Goal: Task Accomplishment & Management: Complete application form

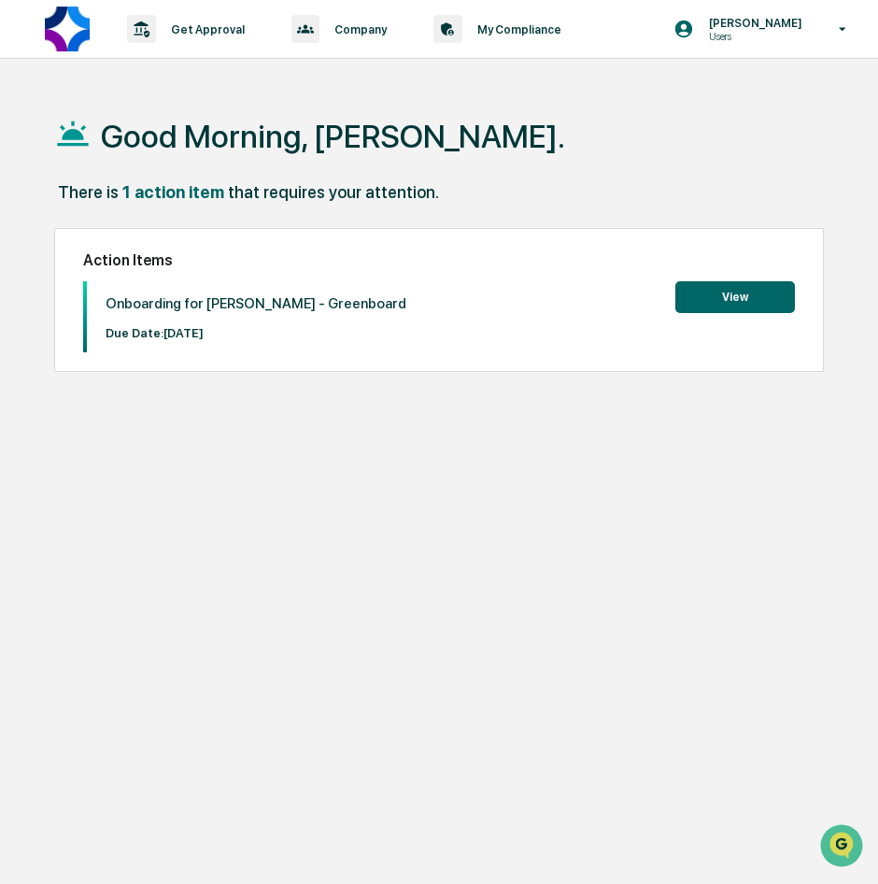
click at [489, 405] on div "Good Morning, [PERSON_NAME]. There is 1 action item that requires your attentio…" at bounding box center [449, 531] width 846 height 884
click at [772, 291] on button "View" at bounding box center [735, 297] width 120 height 32
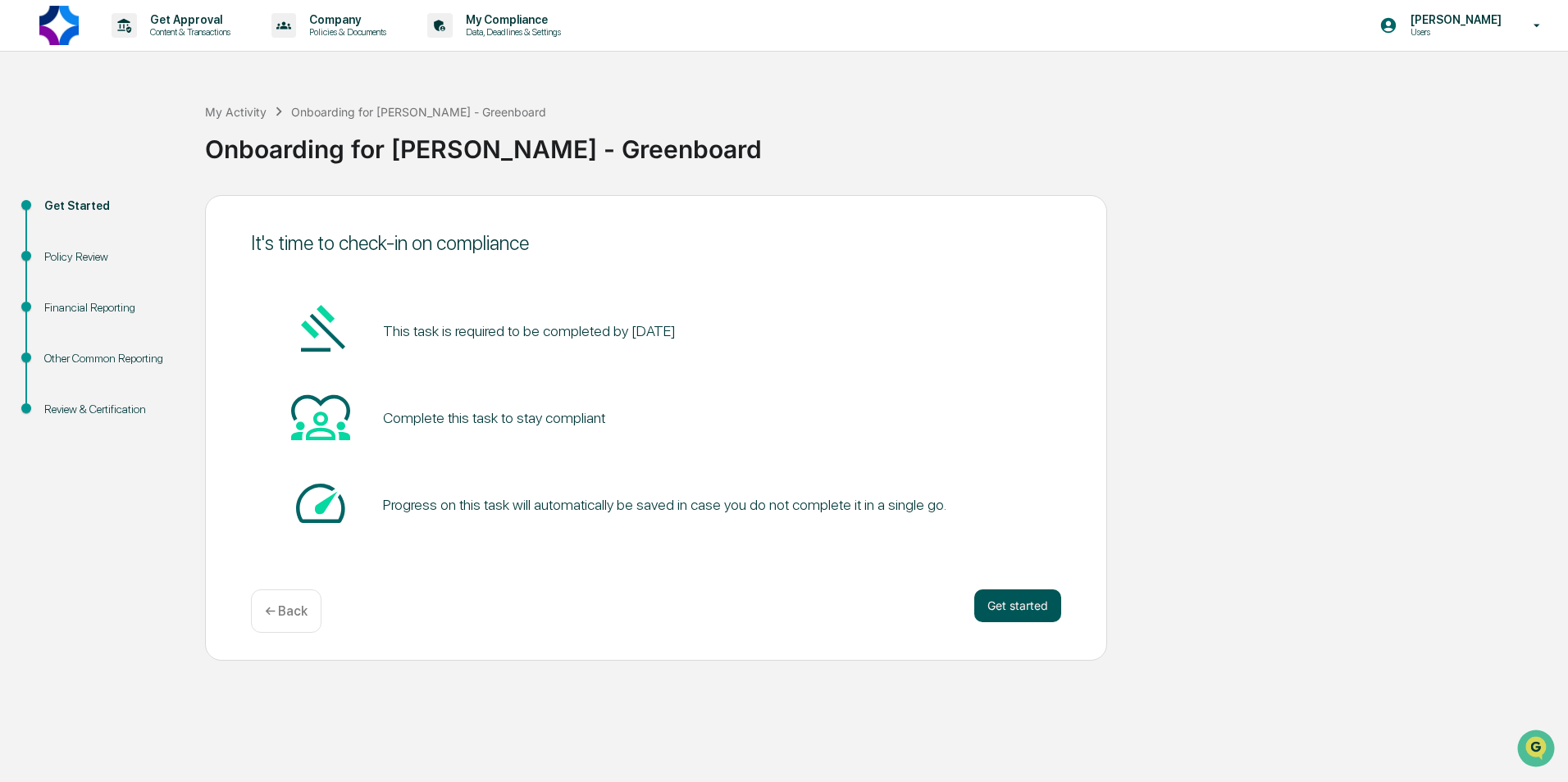
click at [770, 606] on button "Get started" at bounding box center [1018, 606] width 87 height 32
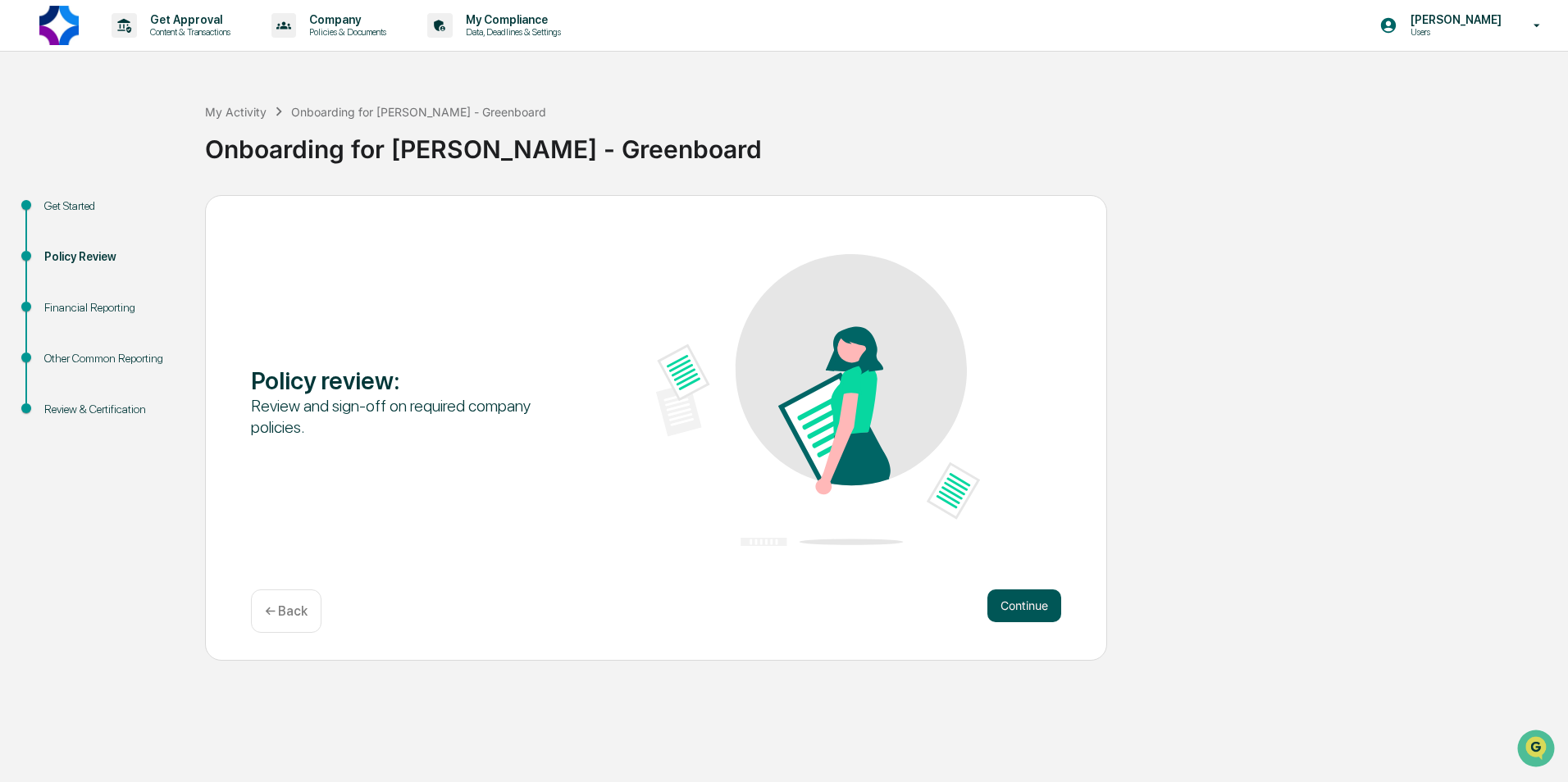
click at [770, 606] on button "Continue" at bounding box center [1025, 606] width 74 height 32
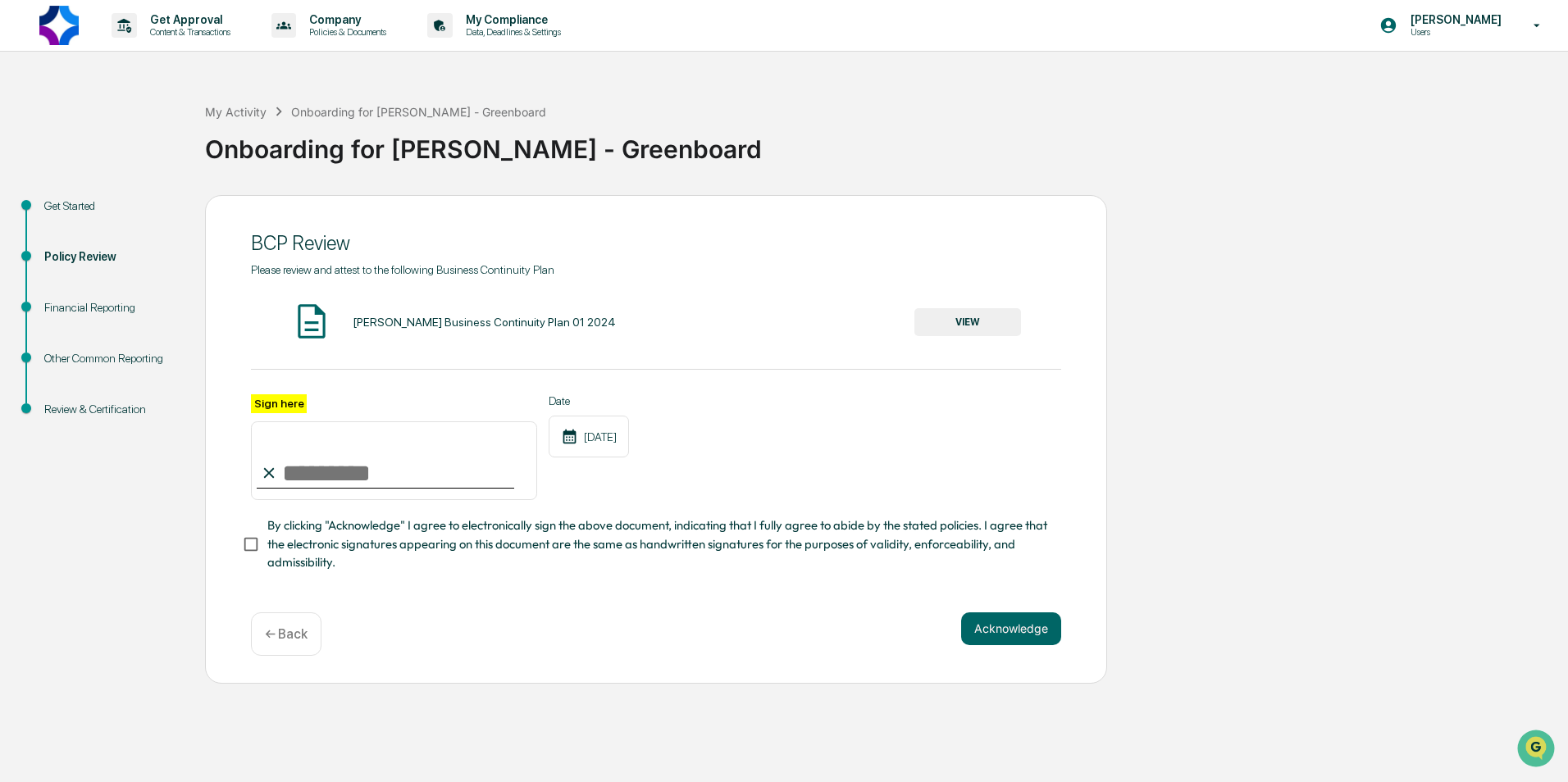
click at [333, 468] on input "Sign here" at bounding box center [394, 461] width 286 height 79
click at [770, 321] on button "VIEW" at bounding box center [967, 322] width 106 height 28
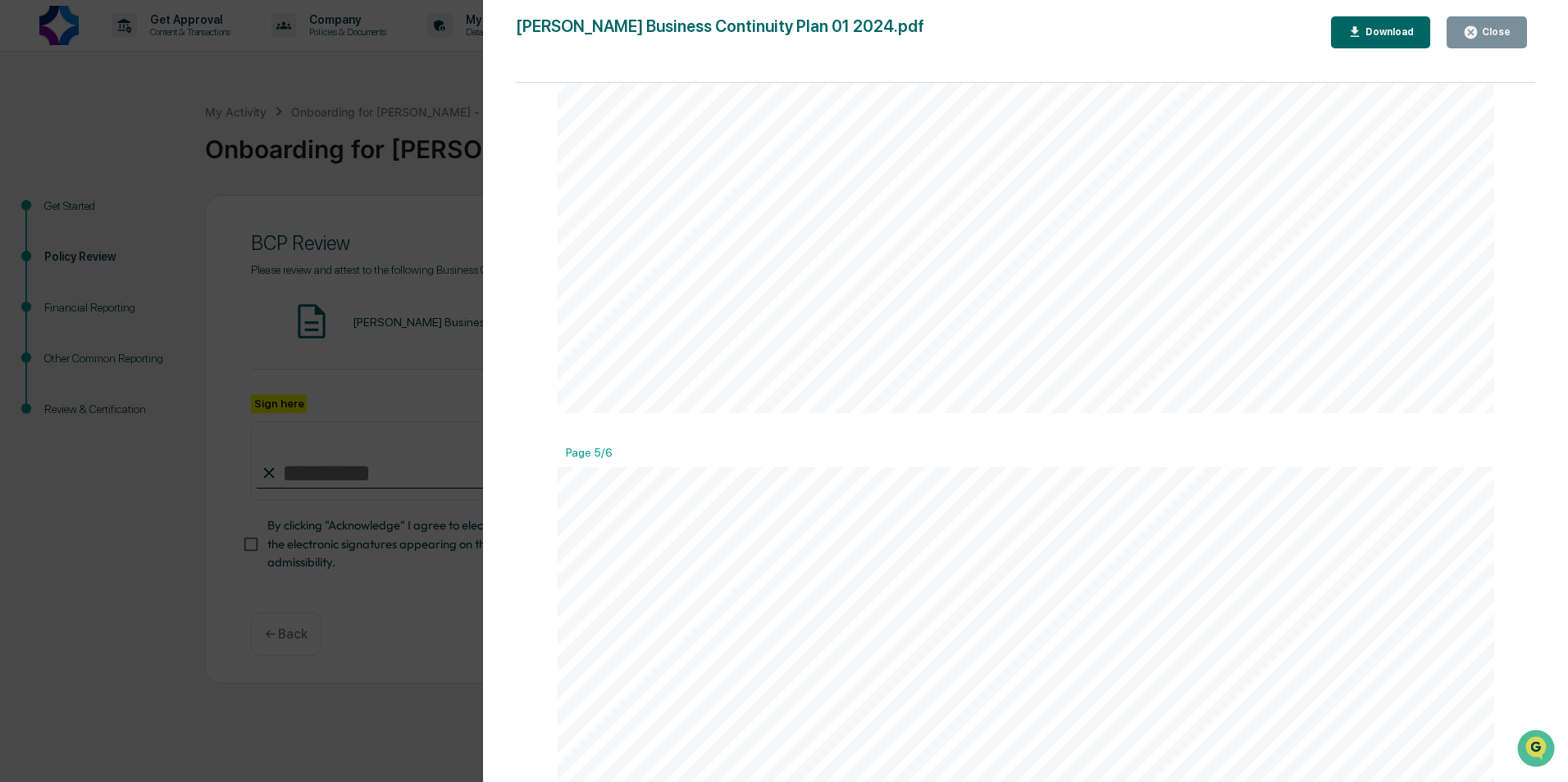
scroll to position [4918, 0]
click at [770, 30] on button "Close" at bounding box center [1487, 32] width 81 height 32
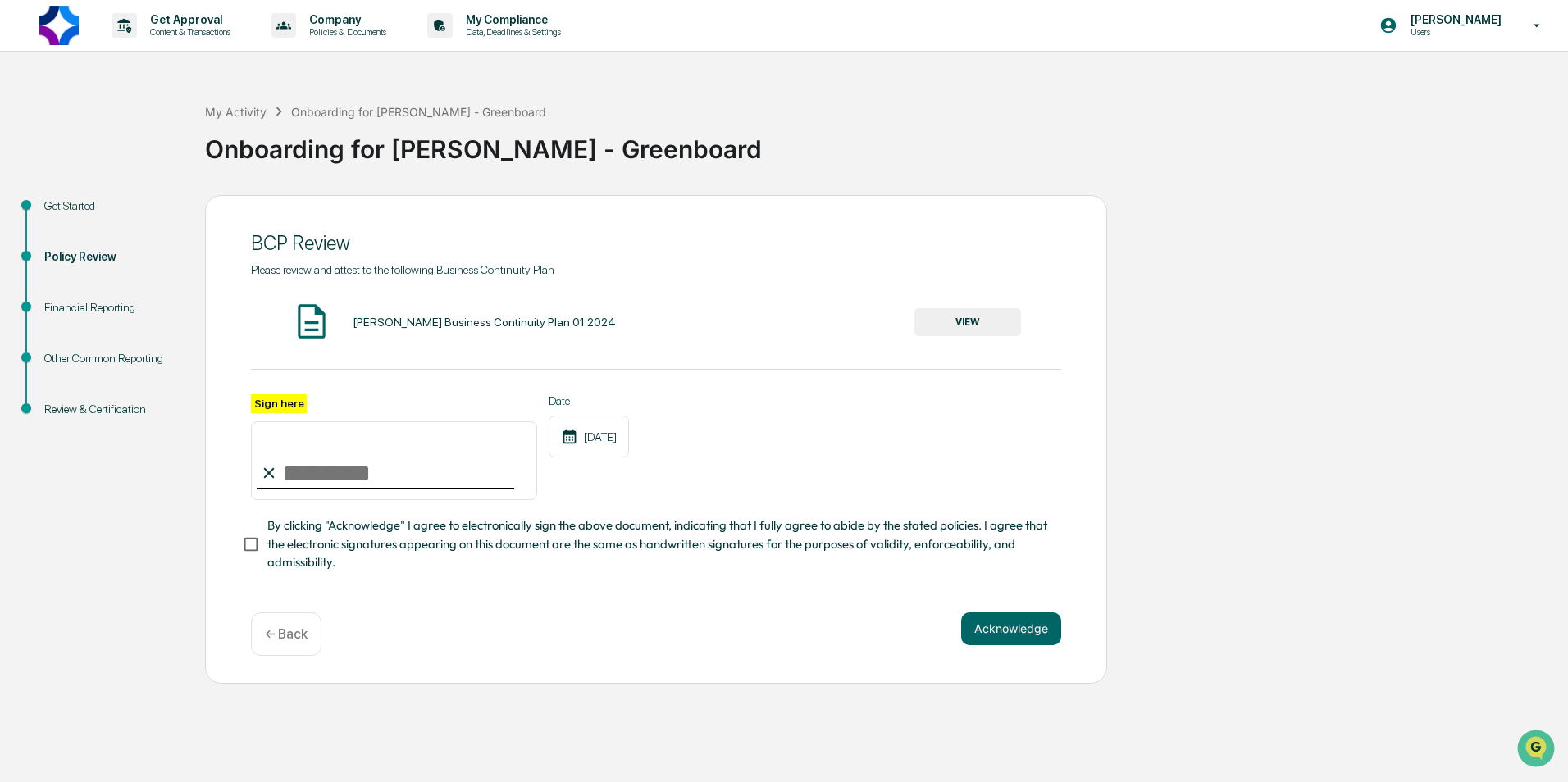
click at [318, 470] on input "Sign here" at bounding box center [394, 461] width 286 height 79
type input "*"
type input "**********"
click at [770, 643] on button "Acknowledge" at bounding box center [1011, 628] width 100 height 32
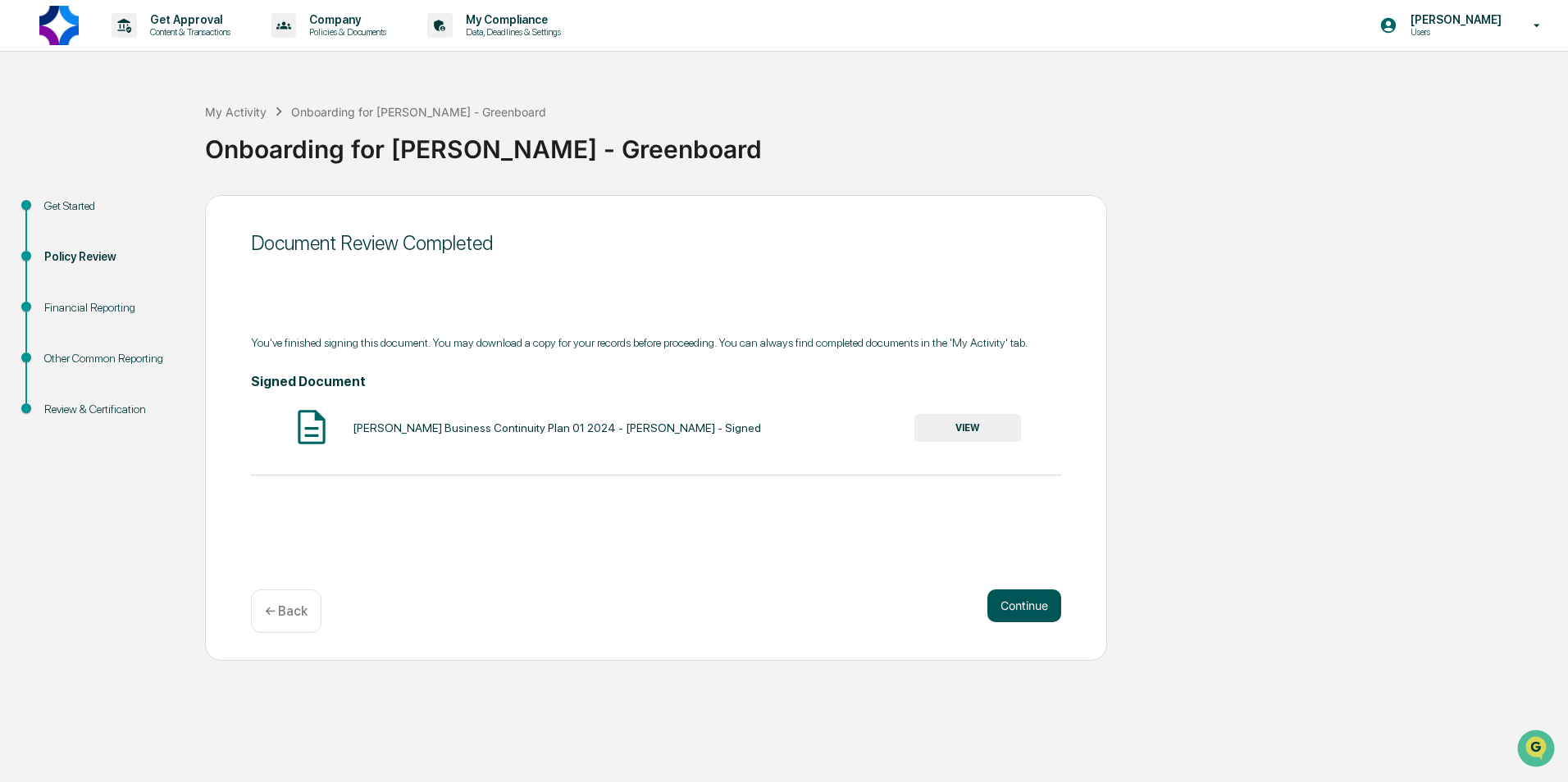
click at [770, 598] on button "Continue" at bounding box center [1025, 606] width 74 height 32
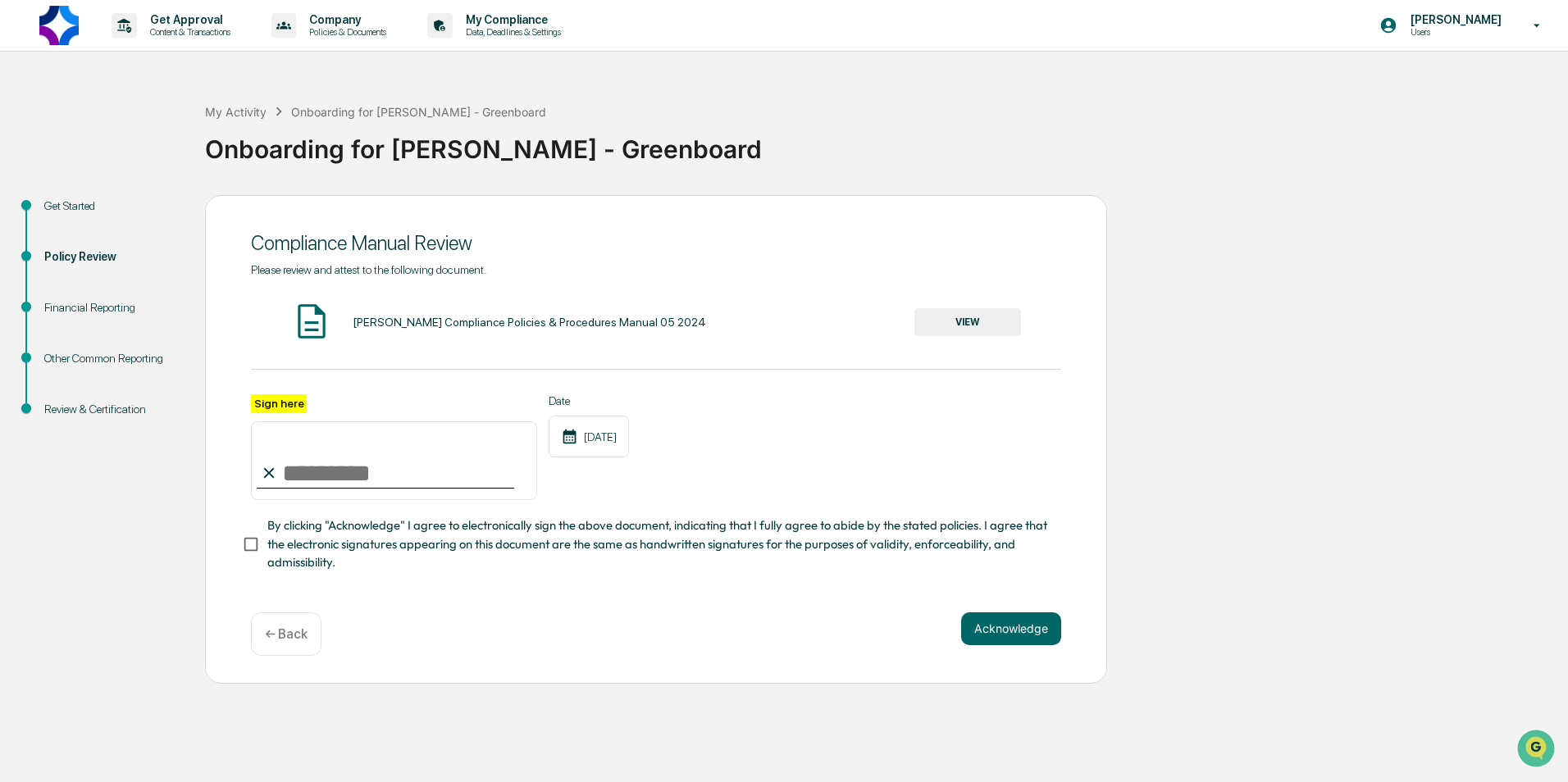
click at [770, 323] on button "VIEW" at bounding box center [967, 322] width 106 height 28
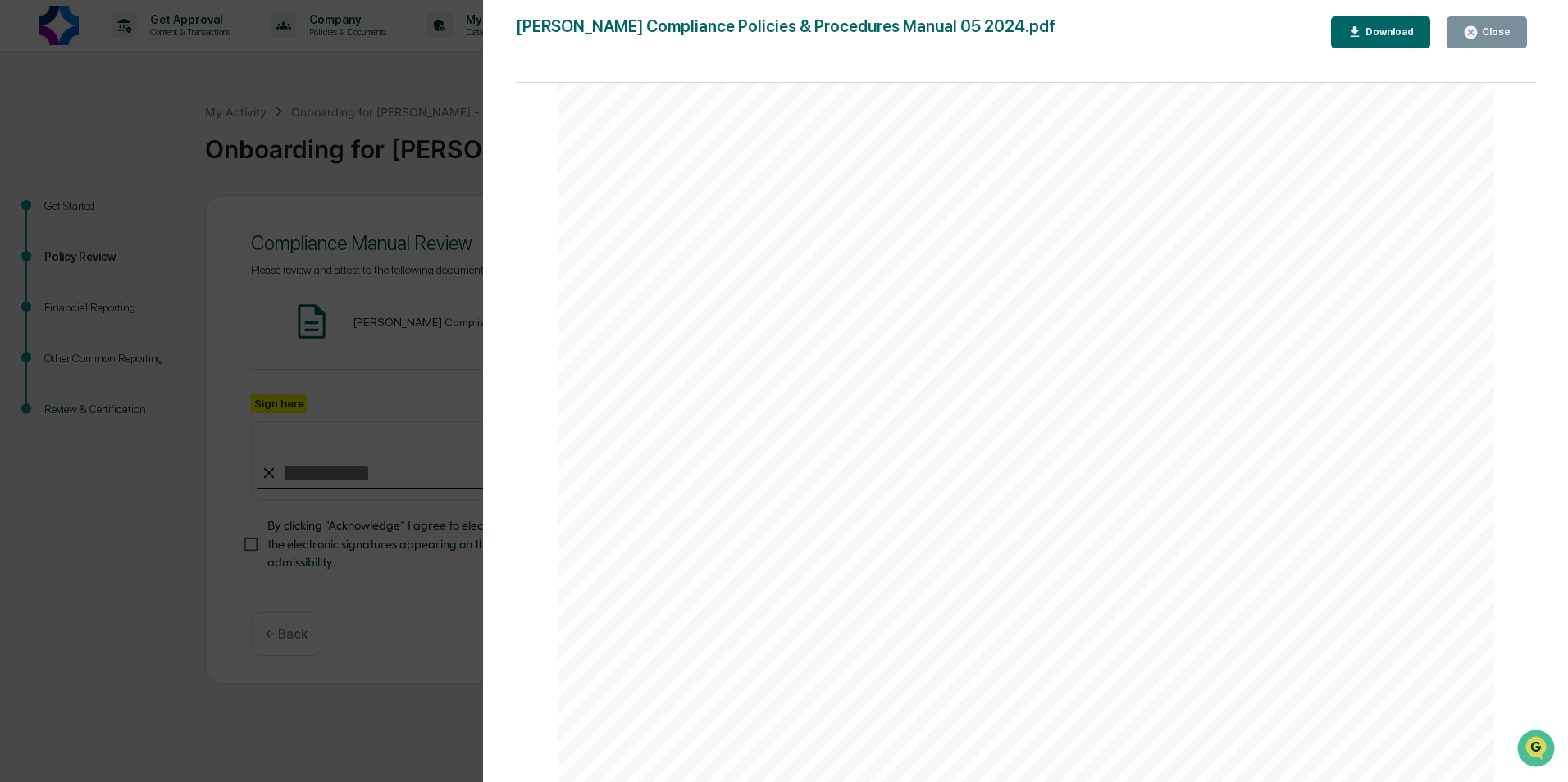
scroll to position [2705, 0]
click at [770, 31] on div "Close" at bounding box center [1494, 32] width 32 height 11
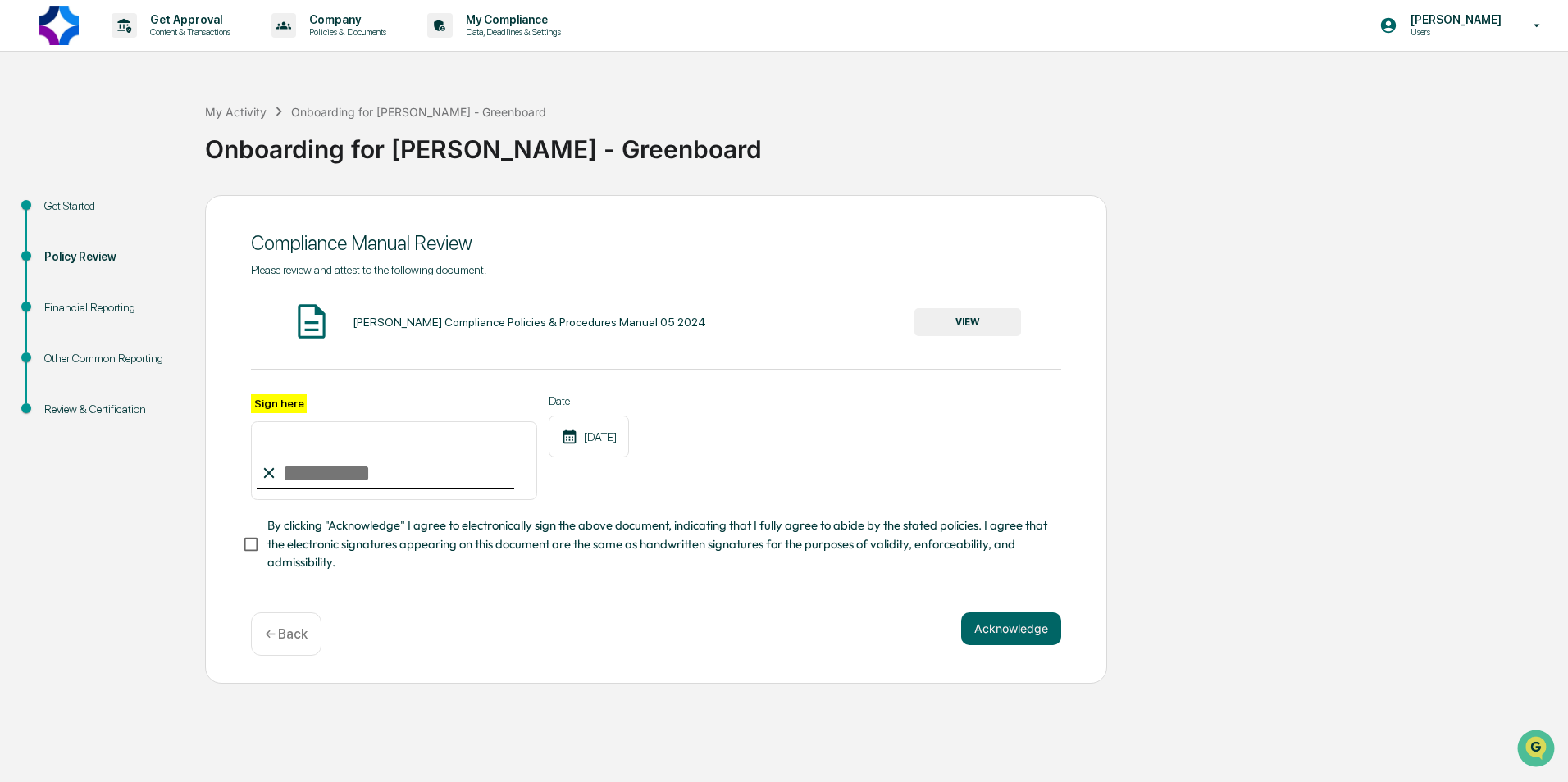
click at [371, 484] on input "Sign here" at bounding box center [394, 461] width 286 height 79
type input "**********"
click at [770, 636] on button "Acknowledge" at bounding box center [1011, 628] width 100 height 32
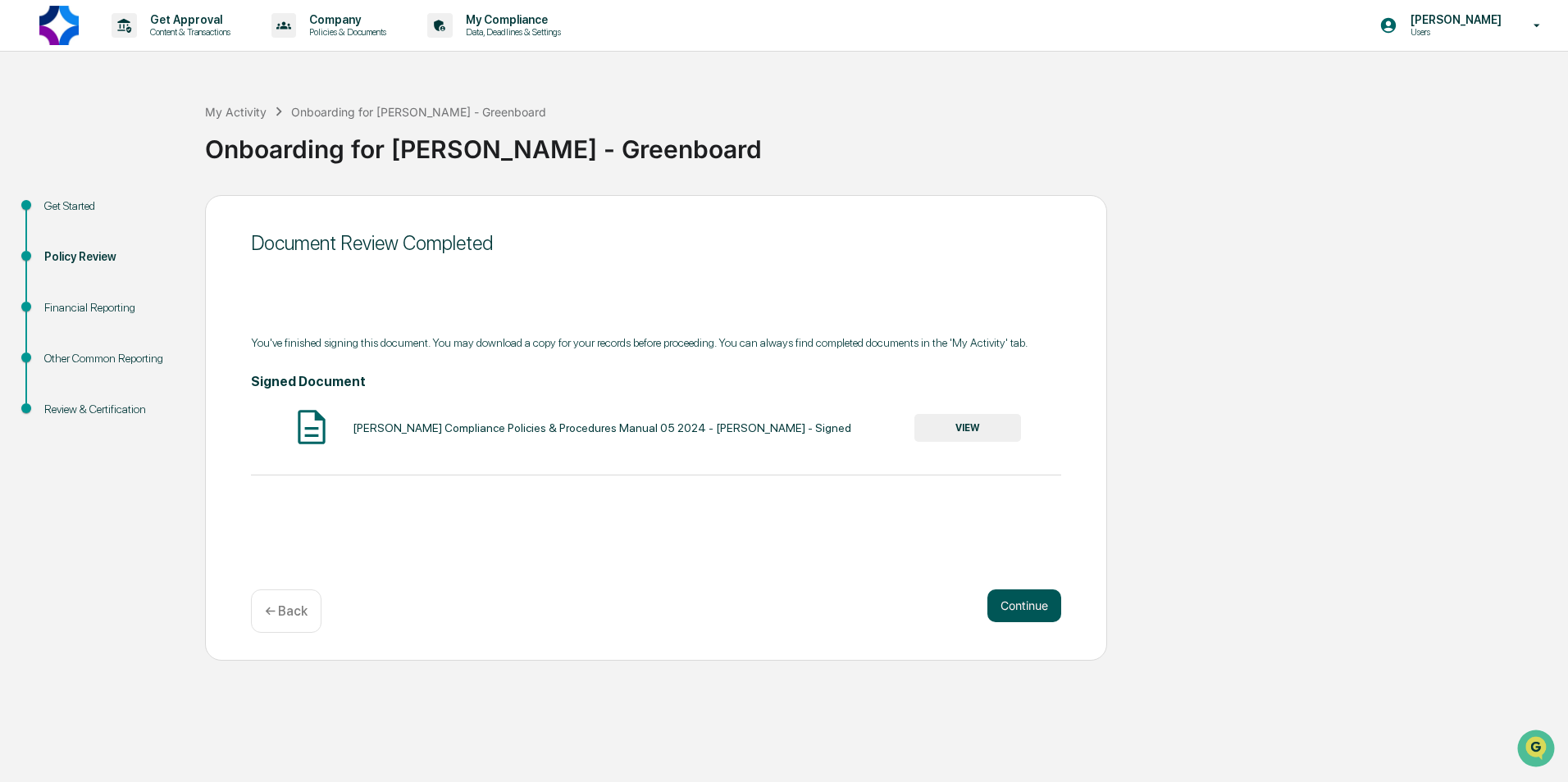
click at [770, 606] on button "Continue" at bounding box center [1025, 606] width 74 height 32
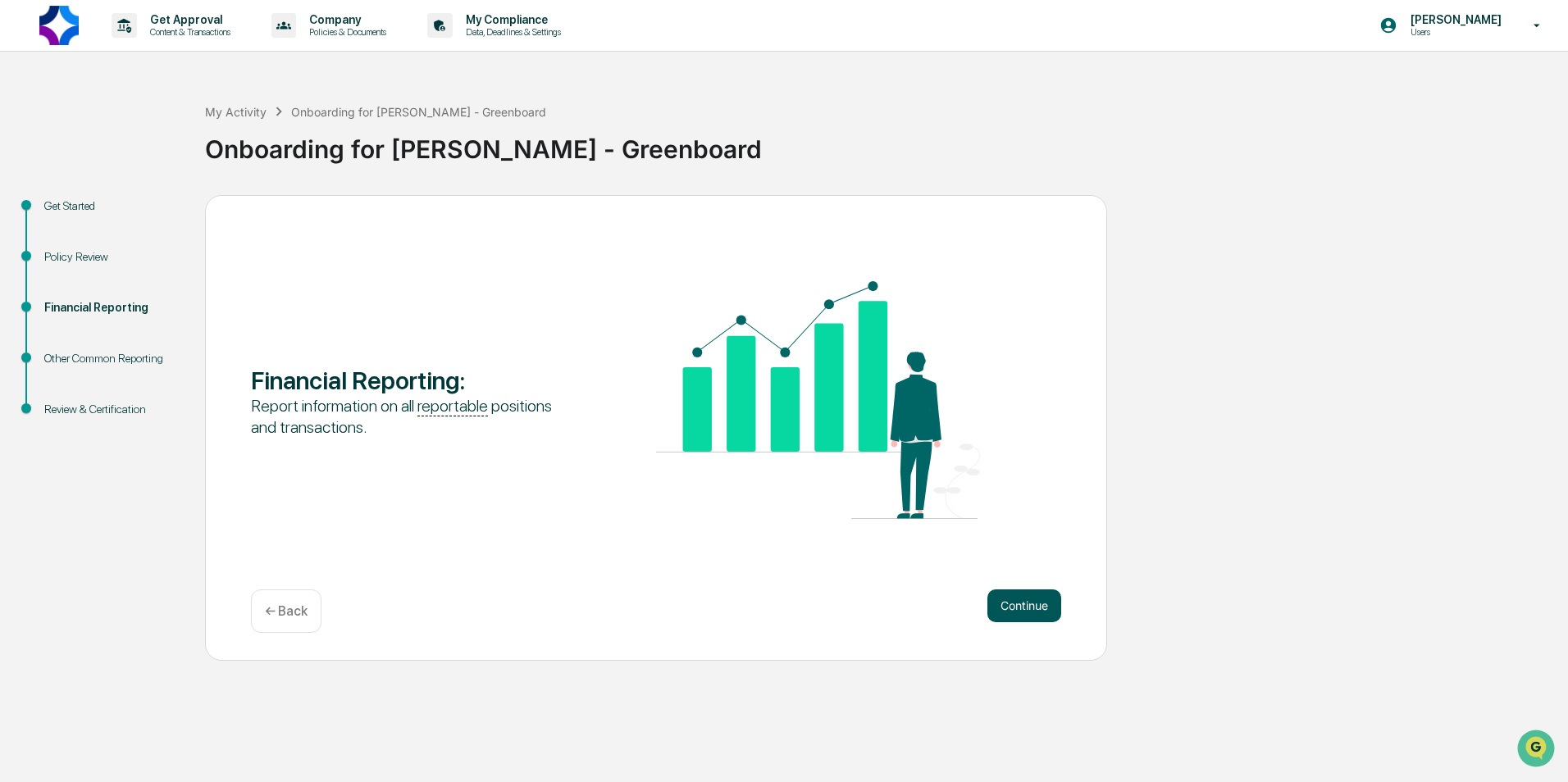
click at [770, 602] on button "Continue" at bounding box center [1025, 606] width 74 height 32
